Goal: Task Accomplishment & Management: Manage account settings

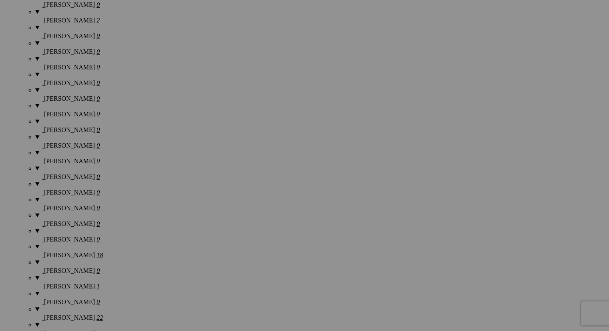
scroll to position [786, 0]
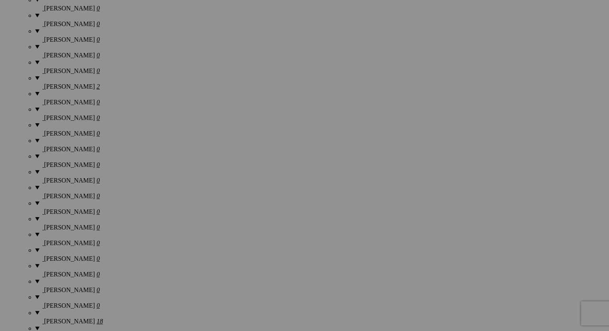
drag, startPoint x: 611, startPoint y: 40, endPoint x: 613, endPoint y: 253, distance: 212.7
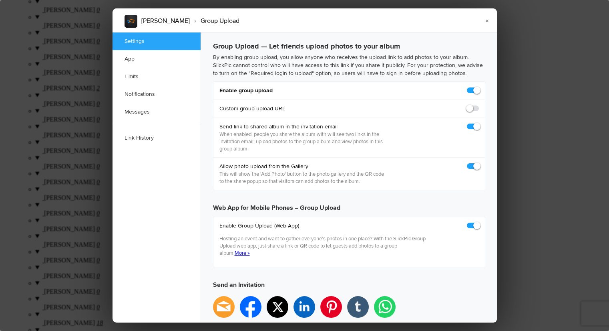
checkbox input "true"
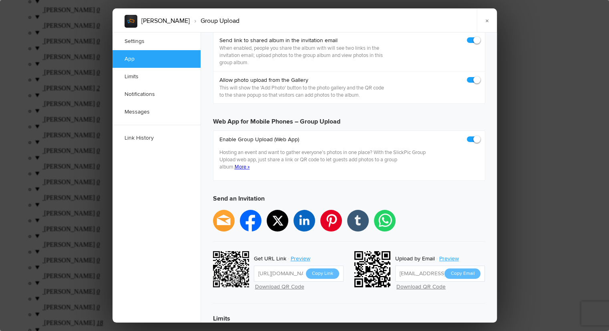
scroll to position [93, 0]
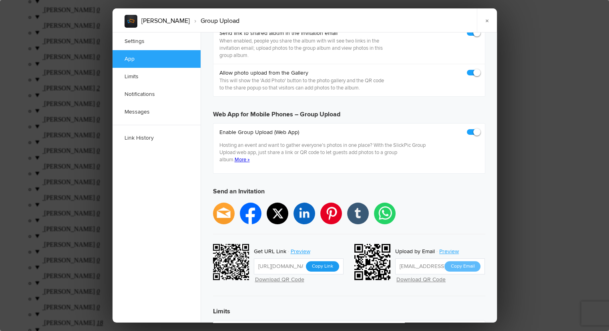
click at [331, 261] on button "Copy Link" at bounding box center [322, 266] width 33 height 10
click at [488, 23] on link "×" at bounding box center [487, 20] width 20 height 24
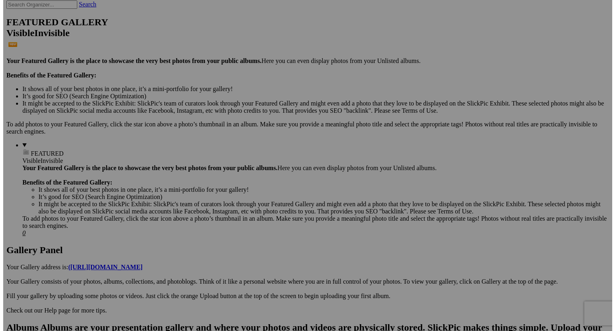
scroll to position [0, 0]
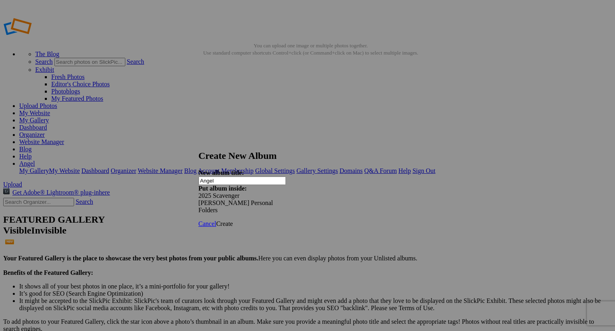
type input "Angel"
click at [233, 220] on span "Create" at bounding box center [224, 223] width 17 height 7
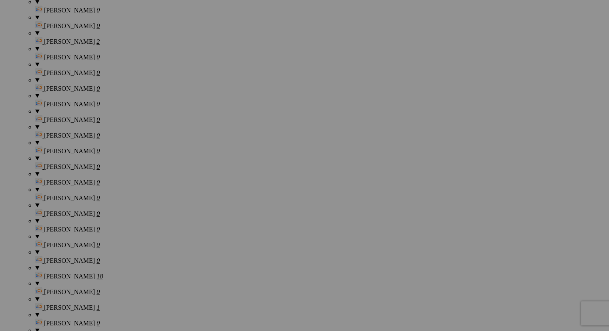
scroll to position [852, 0]
